Goal: Information Seeking & Learning: Learn about a topic

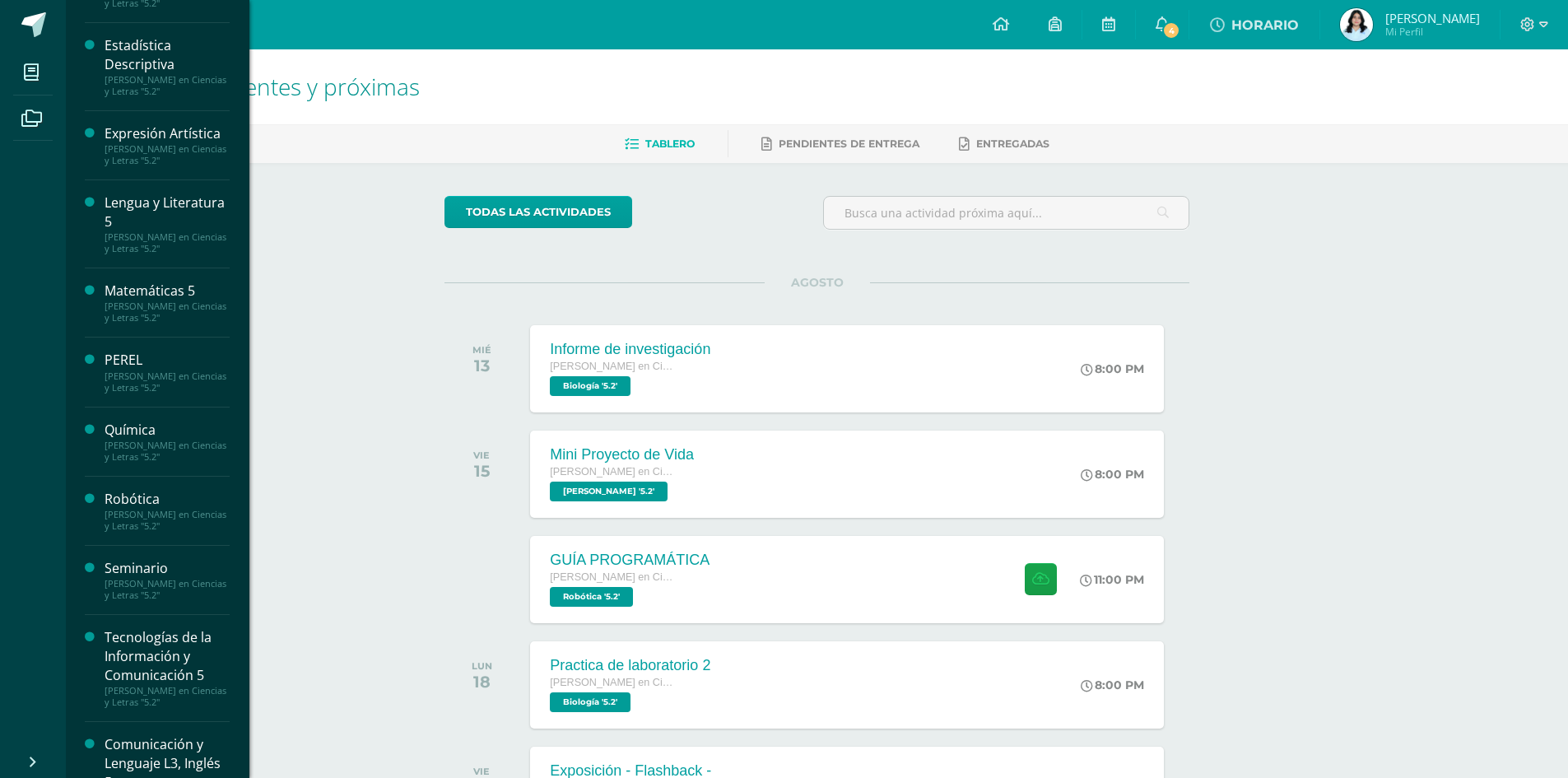
scroll to position [329, 0]
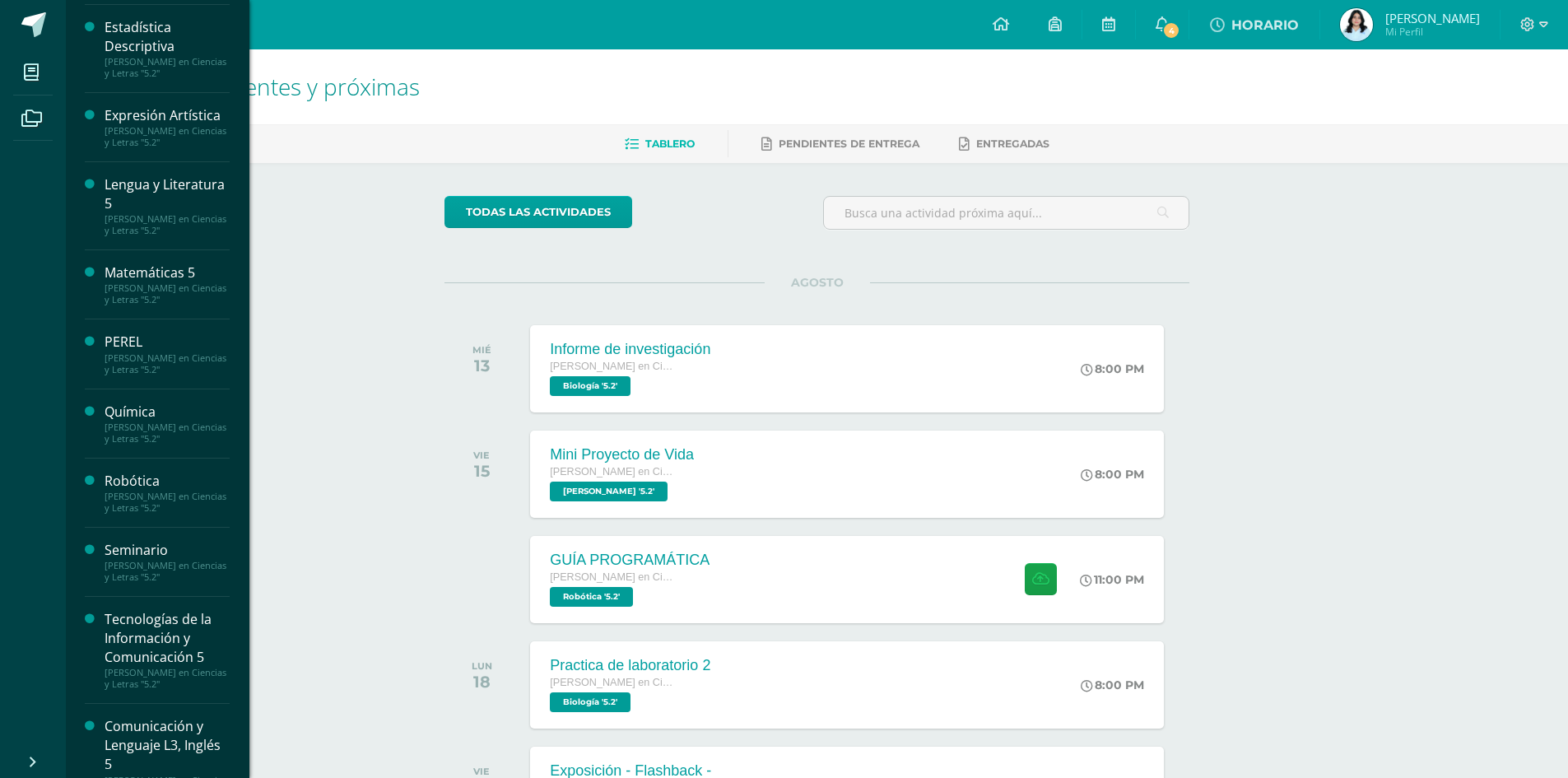
click at [107, 553] on div "Seminario" at bounding box center [167, 550] width 125 height 19
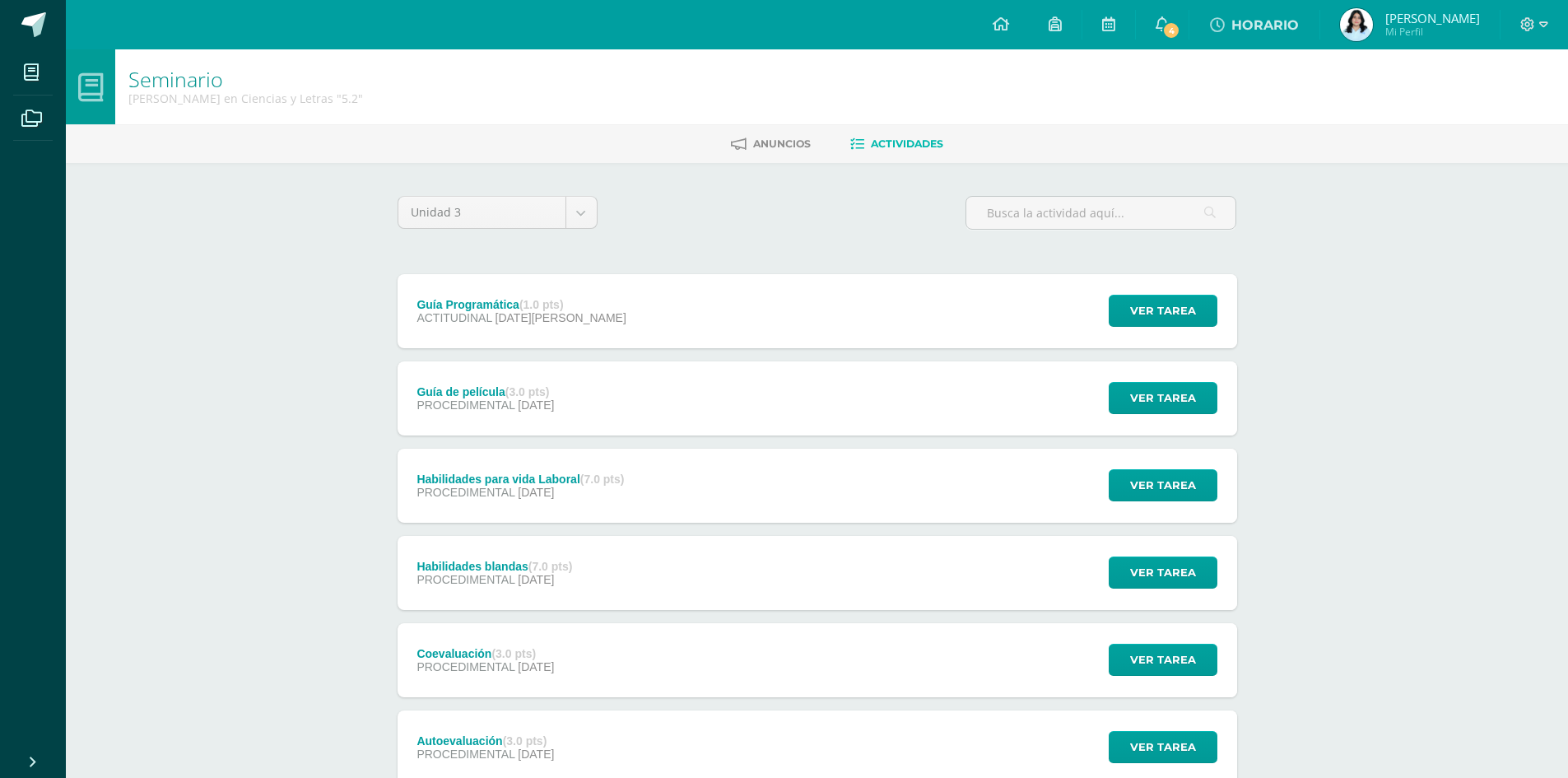
click at [680, 340] on div "Guía Programática (1.0 pts) ACTITUDINAL 04 de Agosto Ver tarea Guía Programátic…" at bounding box center [817, 311] width 840 height 74
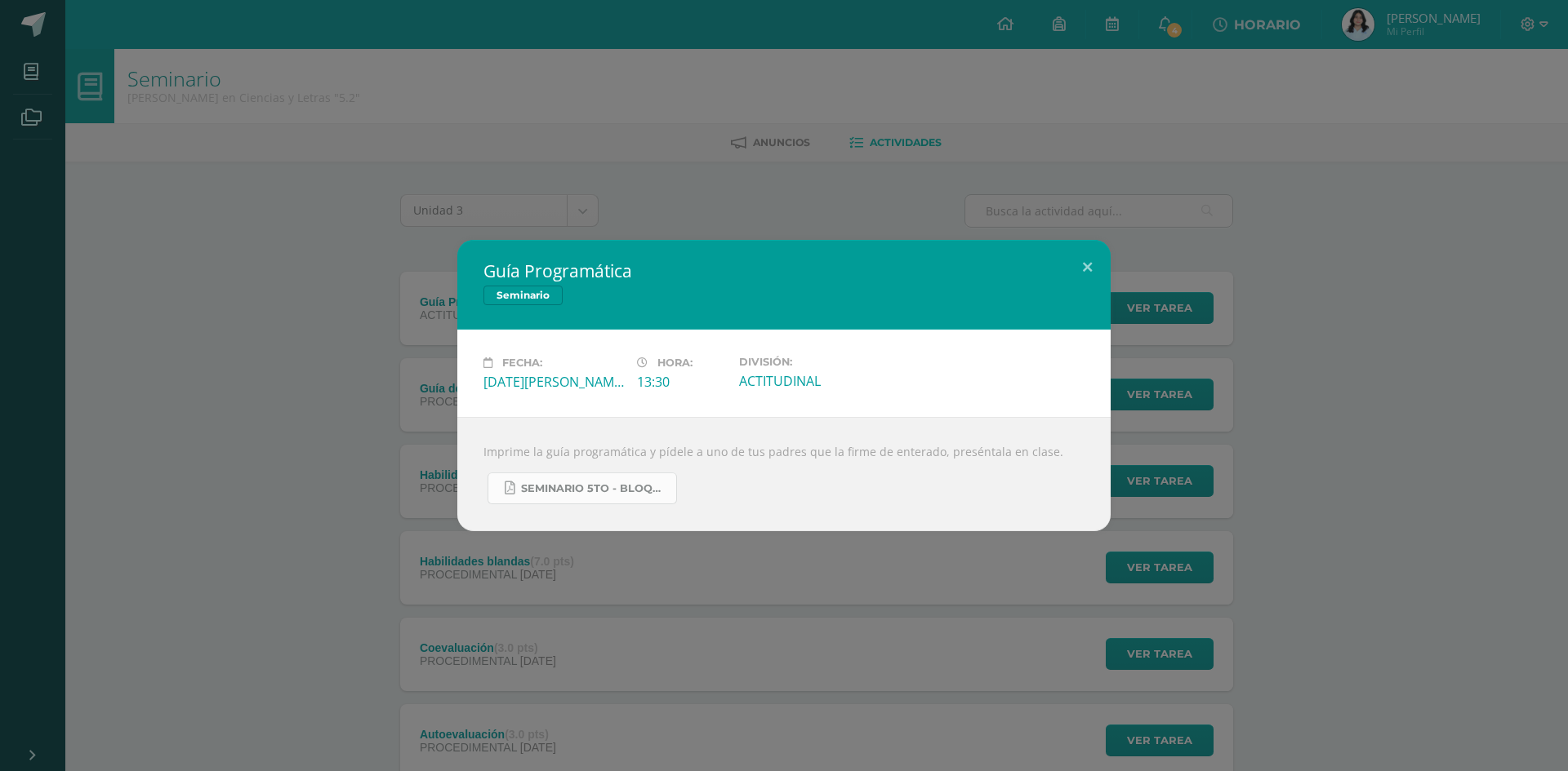
click at [599, 490] on span "Seminario 5to - Bloque 3 - 2025.pdf" at bounding box center [594, 489] width 147 height 13
